Goal: Task Accomplishment & Management: Complete application form

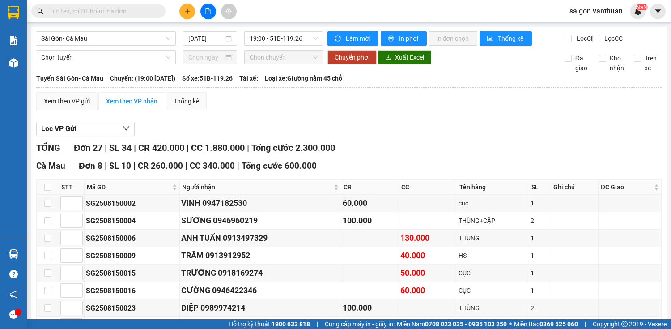
scroll to position [527, 0]
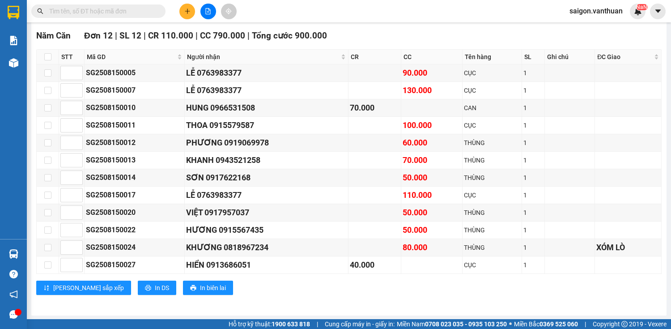
click at [187, 11] on icon "plus" at bounding box center [187, 11] width 0 height 5
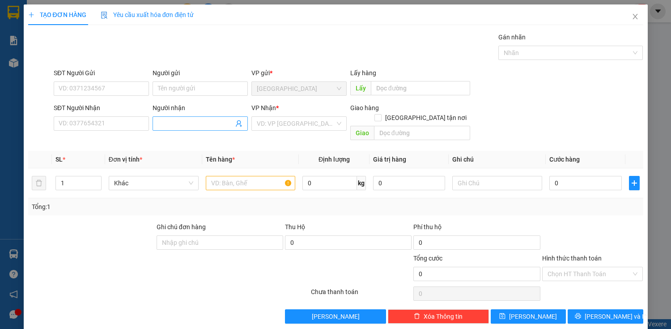
click at [186, 119] on input "Người nhận" at bounding box center [196, 124] width 76 height 10
paste input "0978989677"
type input "0"
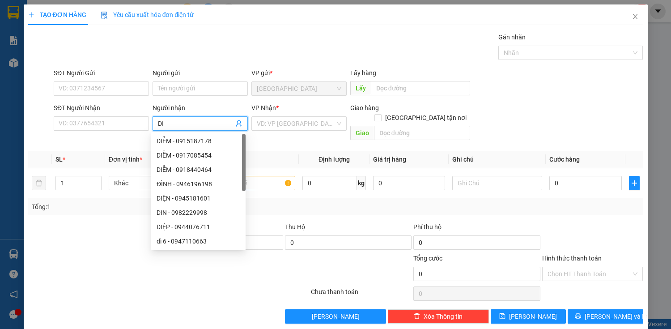
type input "D"
click at [98, 125] on input "SĐT Người Nhận" at bounding box center [101, 123] width 95 height 14
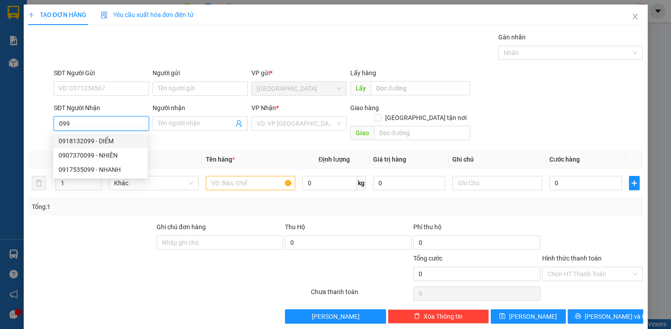
click at [105, 141] on div "0918132099 - DIỂM" at bounding box center [101, 141] width 84 height 10
type input "0918132099"
type input "DIỂM"
type input "140.000"
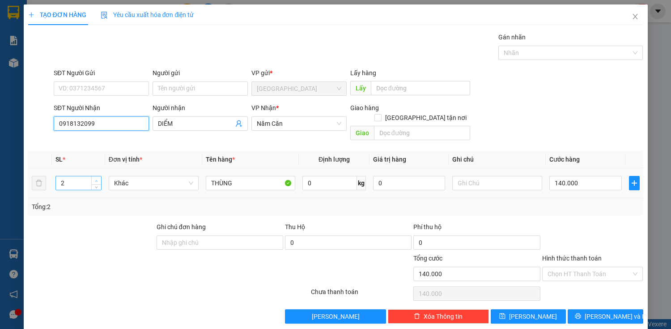
type input "0918132099"
click at [96, 178] on span "up" at bounding box center [96, 180] width 5 height 5
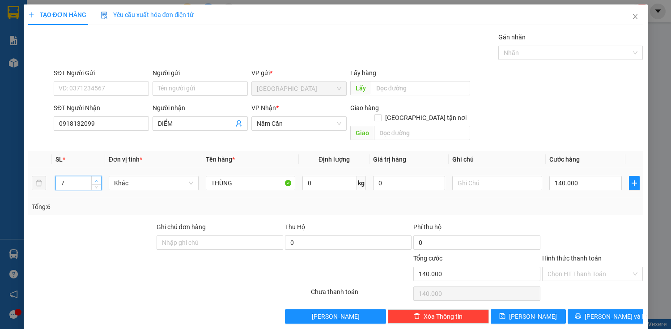
click at [96, 178] on span "up" at bounding box center [96, 180] width 5 height 5
type input "14"
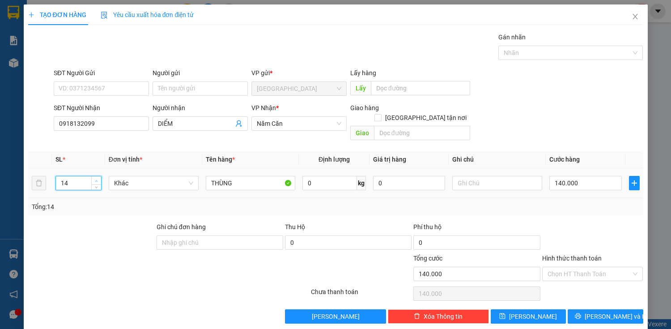
click at [96, 178] on span "up" at bounding box center [96, 180] width 5 height 5
click at [560, 176] on input "140.000" at bounding box center [585, 183] width 72 height 14
type input "0"
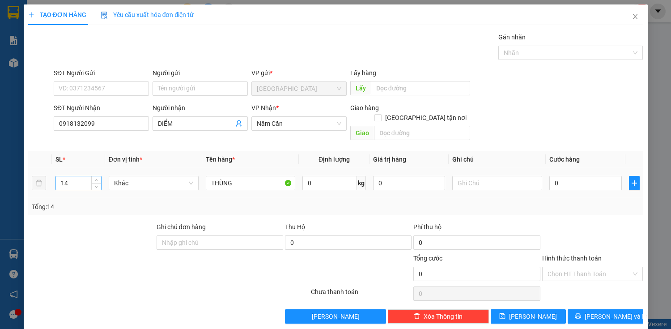
click at [82, 176] on input "14" at bounding box center [78, 182] width 45 height 13
click at [579, 176] on input "0" at bounding box center [585, 183] width 72 height 14
click at [581, 267] on input "Hình thức thanh toán" at bounding box center [590, 273] width 84 height 13
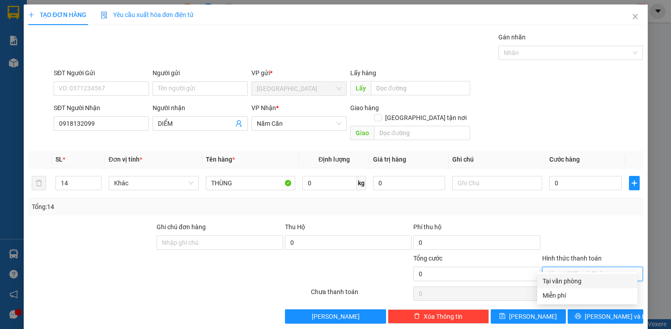
click at [578, 240] on div at bounding box center [592, 237] width 103 height 31
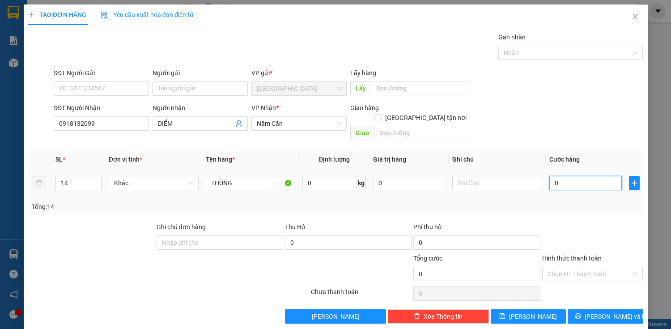
click at [559, 176] on input "0" at bounding box center [585, 183] width 72 height 14
click at [550, 177] on input "0" at bounding box center [585, 183] width 72 height 14
click at [551, 176] on input "0" at bounding box center [585, 183] width 72 height 14
click at [552, 176] on input "0" at bounding box center [585, 183] width 72 height 14
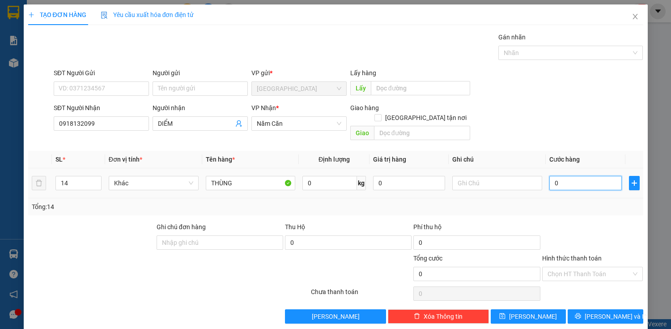
click at [552, 176] on input "0" at bounding box center [585, 183] width 72 height 14
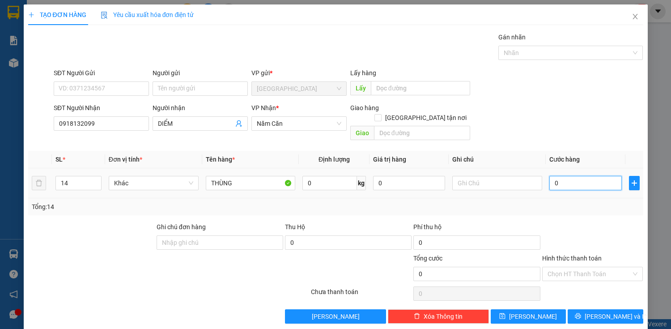
drag, startPoint x: 555, startPoint y: 168, endPoint x: 558, endPoint y: 171, distance: 4.8
click at [556, 176] on input "0" at bounding box center [585, 183] width 72 height 14
click at [566, 176] on input "0" at bounding box center [585, 183] width 72 height 14
click at [558, 176] on input "0" at bounding box center [585, 183] width 72 height 14
click at [551, 176] on input "0" at bounding box center [585, 183] width 72 height 14
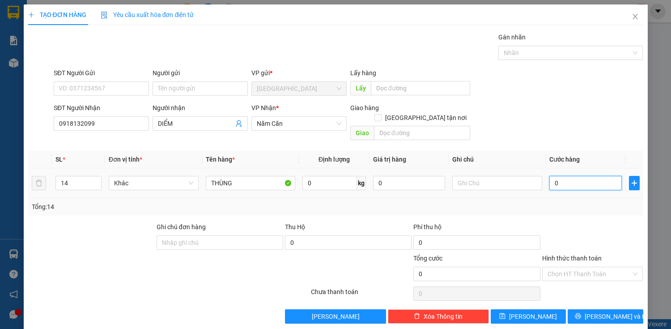
click at [553, 176] on input "0" at bounding box center [585, 183] width 72 height 14
click at [552, 176] on input "0" at bounding box center [585, 183] width 72 height 14
click at [553, 176] on input "0" at bounding box center [585, 183] width 72 height 14
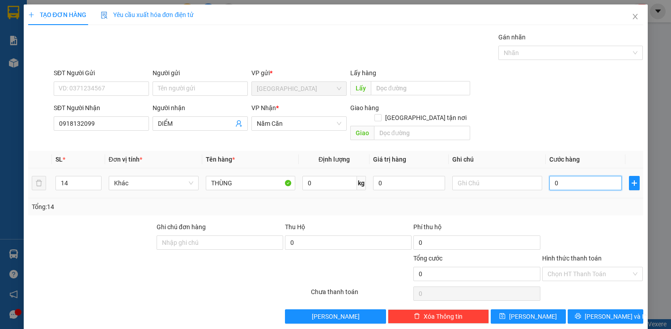
click at [556, 176] on input "0" at bounding box center [585, 183] width 72 height 14
click at [549, 176] on input "0" at bounding box center [585, 183] width 72 height 14
type input "70"
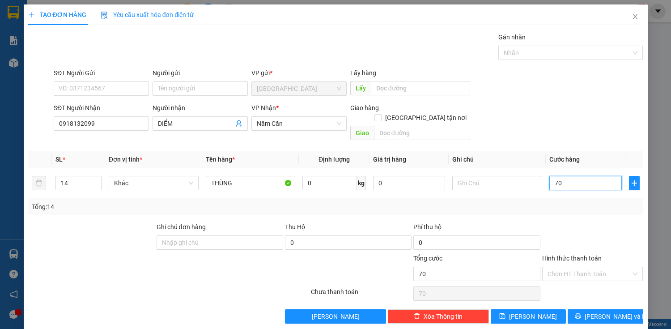
type input "700"
type input "7.000"
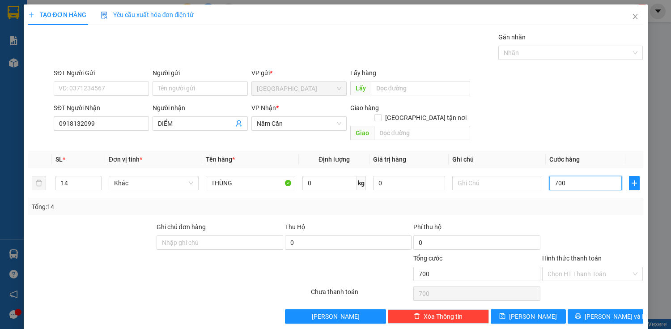
type input "7.000"
type input "70.000"
type input "700.000"
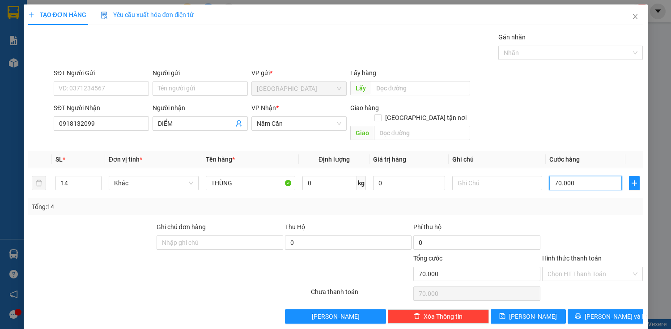
type input "700.000"
type input "70.000"
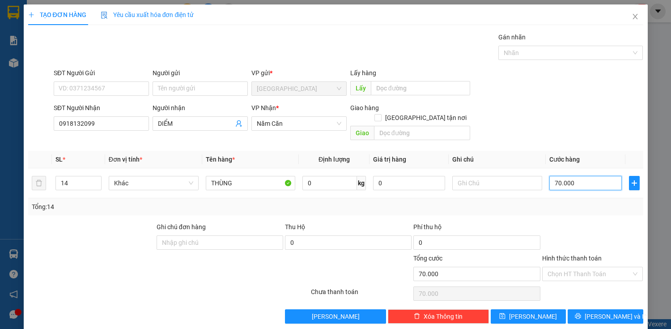
type input "700.000"
drag, startPoint x: 590, startPoint y: 305, endPoint x: 523, endPoint y: 251, distance: 85.9
click at [590, 309] on button "[PERSON_NAME] và In" at bounding box center [605, 316] width 75 height 14
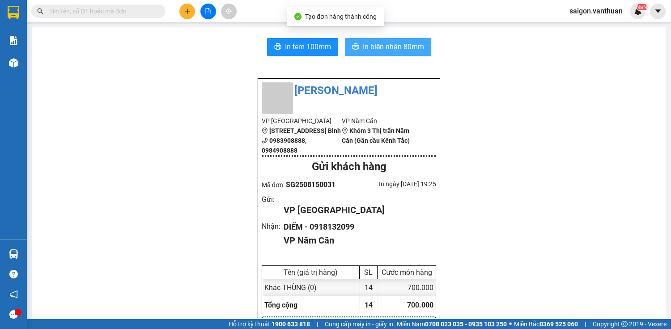
click at [406, 46] on span "In biên nhận 80mm" at bounding box center [393, 46] width 61 height 11
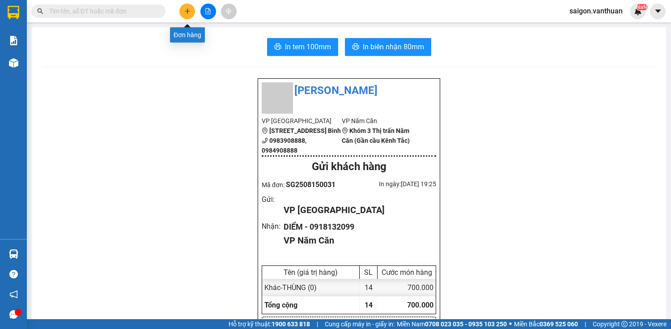
click at [187, 9] on icon "plus" at bounding box center [187, 11] width 0 height 5
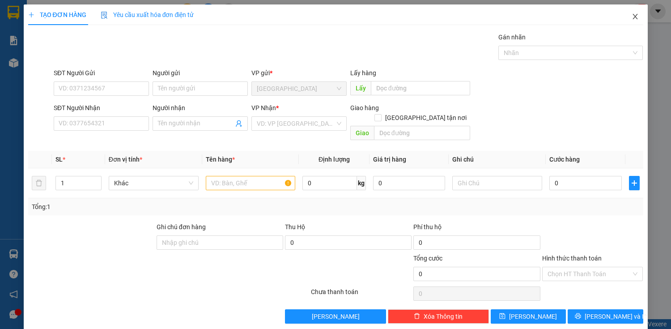
click at [632, 20] on icon "close" at bounding box center [635, 16] width 7 height 7
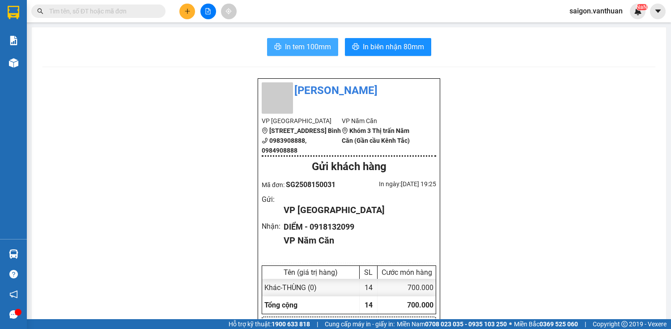
click at [310, 54] on button "In tem 100mm" at bounding box center [302, 47] width 71 height 18
click at [288, 43] on span "In tem 100mm" at bounding box center [308, 46] width 46 height 11
click at [187, 13] on icon "plus" at bounding box center [187, 11] width 6 height 6
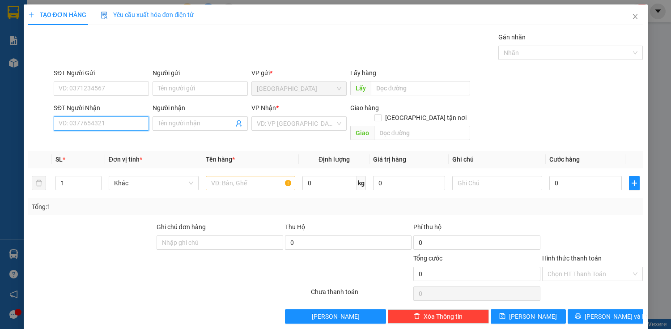
click at [119, 127] on input "SĐT Người Nhận" at bounding box center [101, 123] width 95 height 14
drag, startPoint x: 203, startPoint y: 127, endPoint x: 141, endPoint y: 119, distance: 61.8
click at [202, 127] on input "Người nhận" at bounding box center [196, 124] width 76 height 10
click at [133, 119] on input "SĐT Người Nhận" at bounding box center [101, 123] width 95 height 14
click at [180, 127] on input "Người nhận" at bounding box center [196, 124] width 76 height 10
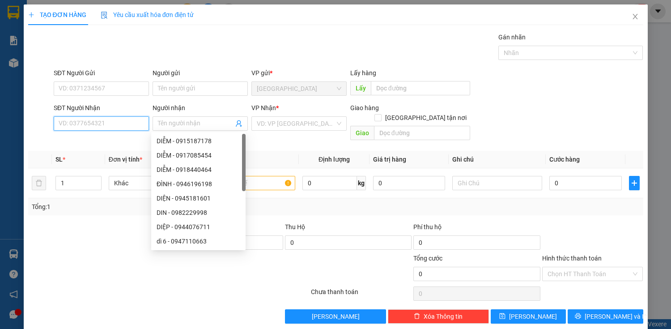
click at [140, 128] on input "SĐT Người Nhận" at bounding box center [101, 123] width 95 height 14
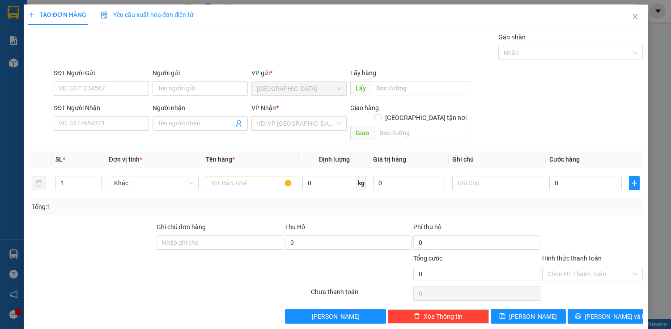
click at [203, 135] on div "Transit Pickup Surcharge Ids Transit Deliver Surcharge Ids Transit Deliver Surc…" at bounding box center [335, 177] width 615 height 291
click at [142, 126] on input "SĐT Người Nhận" at bounding box center [101, 123] width 95 height 14
click at [168, 124] on input "Người nhận" at bounding box center [196, 124] width 76 height 10
click at [136, 124] on input "SĐT Người Nhận" at bounding box center [101, 123] width 95 height 14
drag, startPoint x: 180, startPoint y: 125, endPoint x: 140, endPoint y: 124, distance: 39.8
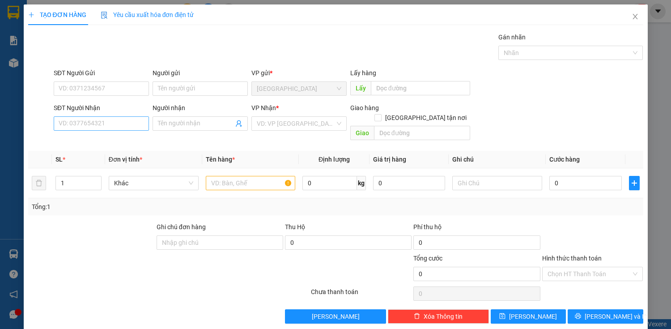
click at [180, 125] on input "Người nhận" at bounding box center [196, 124] width 76 height 10
click at [137, 123] on input "SĐT Người Nhận" at bounding box center [101, 123] width 95 height 14
click at [184, 126] on input "Người nhận" at bounding box center [196, 124] width 76 height 10
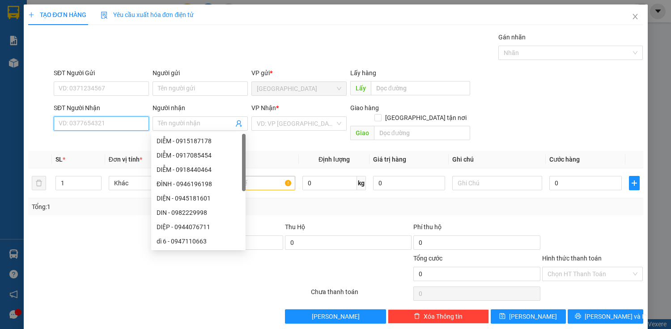
click at [132, 123] on input "SĐT Người Nhận" at bounding box center [101, 123] width 95 height 14
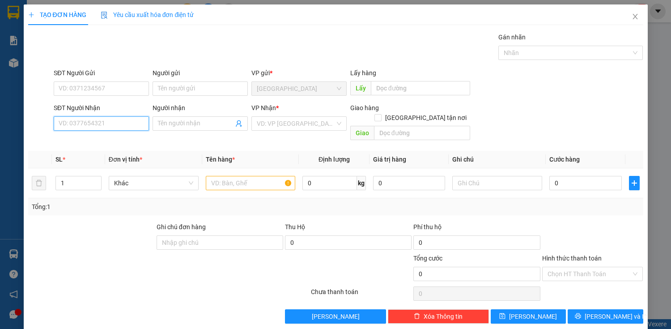
click at [84, 126] on input "SĐT Người Nhận" at bounding box center [101, 123] width 95 height 14
type input "0944650664"
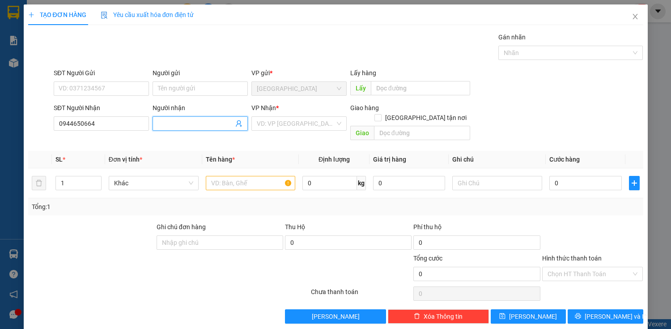
click at [164, 125] on input "Người nhận" at bounding box center [196, 124] width 76 height 10
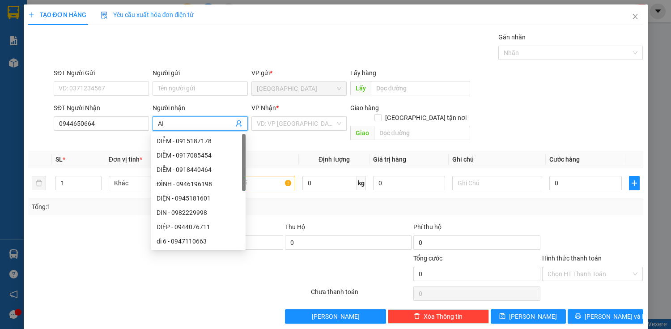
type input "A"
type input "ÁI"
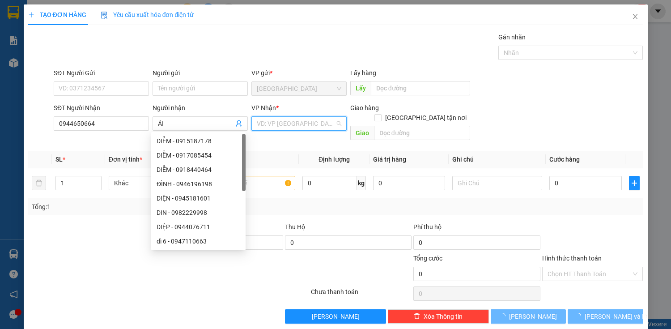
click at [302, 126] on input "search" at bounding box center [296, 123] width 78 height 13
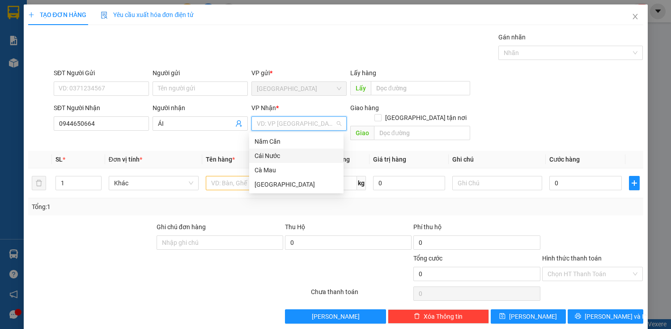
click at [290, 156] on div "Cái Nước" at bounding box center [297, 156] width 84 height 10
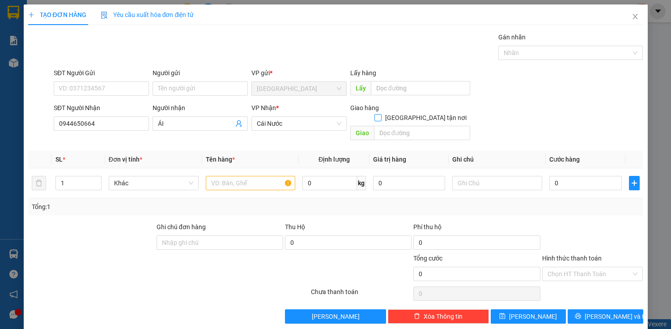
click at [381, 114] on input "[GEOGRAPHIC_DATA] tận nơi" at bounding box center [377, 117] width 6 height 6
checkbox input "true"
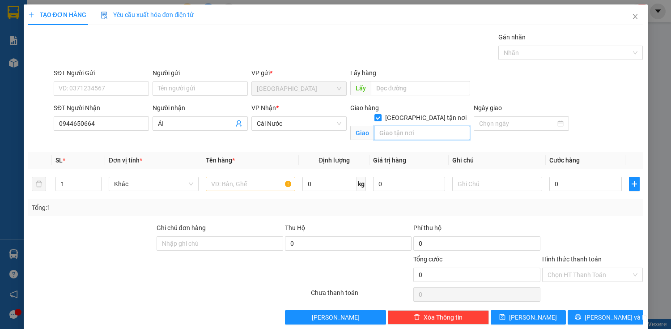
click at [423, 126] on input "text" at bounding box center [422, 133] width 96 height 14
type input "NHÀ PHẤN"
click at [549, 183] on input "0" at bounding box center [585, 184] width 72 height 14
type input "1"
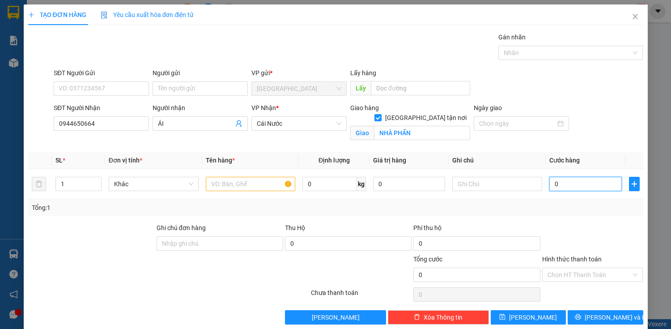
type input "1"
type input "14"
type input "140"
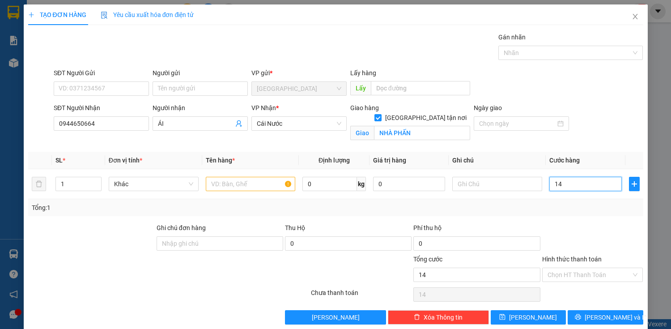
type input "140"
type input "1.400"
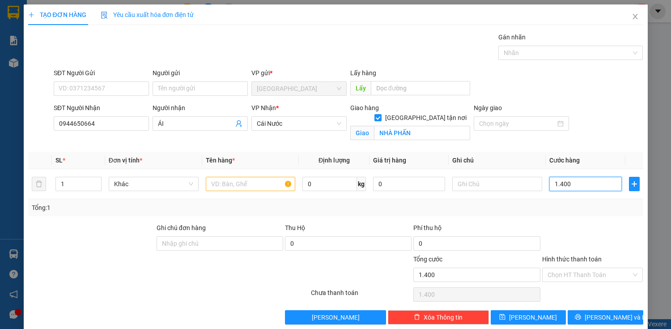
type input "14.000"
type input "140.000"
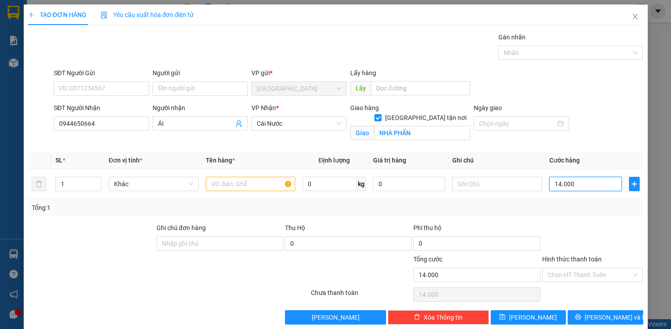
type input "140.000"
click at [273, 183] on input "text" at bounding box center [251, 184] width 90 height 14
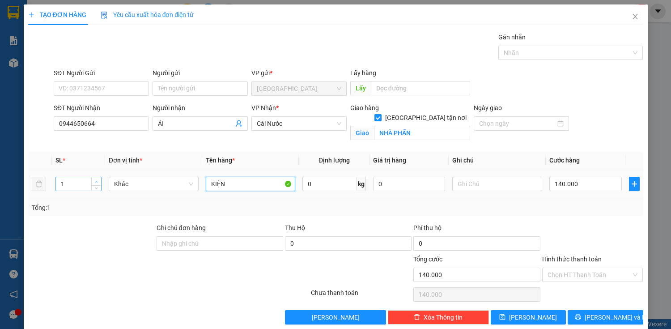
type input "KIỆN"
type input "2"
click at [97, 179] on span "up" at bounding box center [96, 181] width 5 height 5
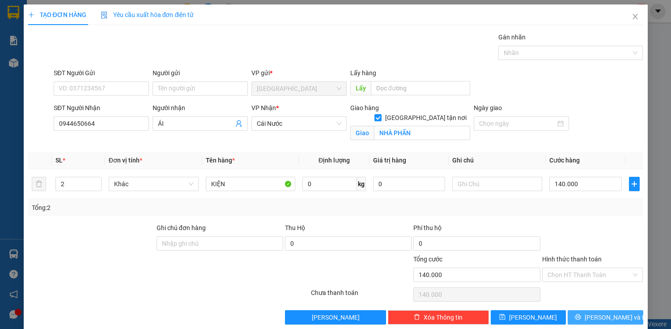
click at [607, 315] on span "[PERSON_NAME] và In" at bounding box center [616, 317] width 63 height 10
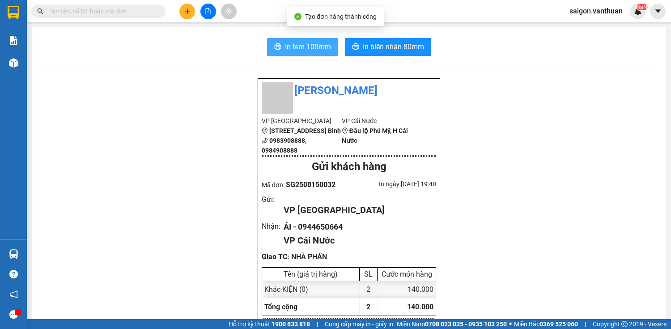
click at [309, 50] on span "In tem 100mm" at bounding box center [308, 46] width 46 height 11
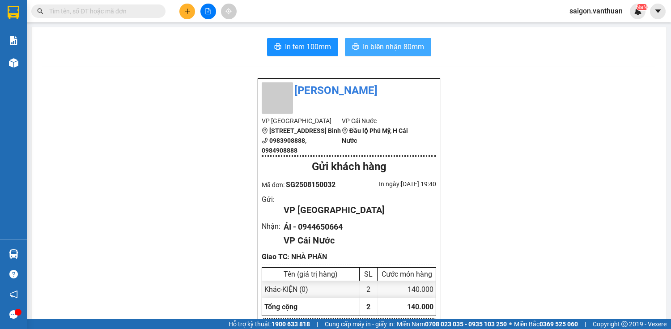
click at [379, 43] on span "In biên nhận 80mm" at bounding box center [393, 46] width 61 height 11
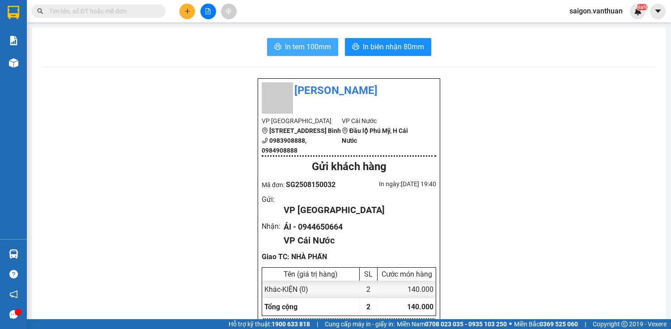
click at [315, 41] on button "In tem 100mm" at bounding box center [302, 47] width 71 height 18
